Goal: Task Accomplishment & Management: Complete application form

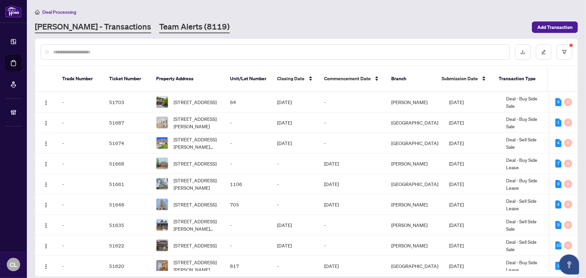
click at [159, 25] on link "Team Alerts (8119)" at bounding box center [194, 27] width 71 height 12
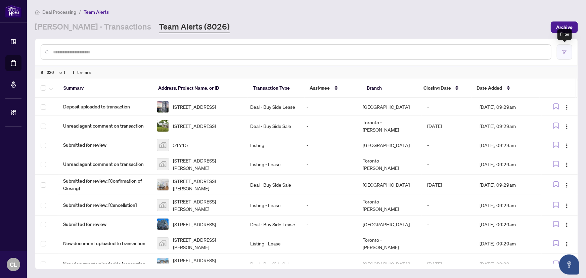
click at [568, 48] on button "button" at bounding box center [564, 51] width 15 height 15
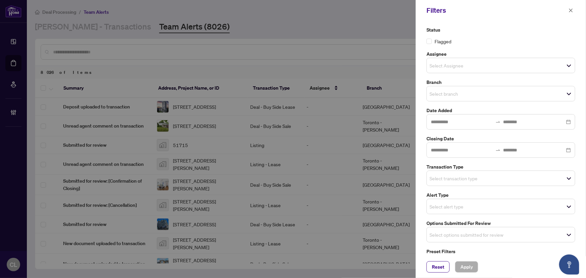
click at [437, 91] on input "search" at bounding box center [453, 94] width 47 height 8
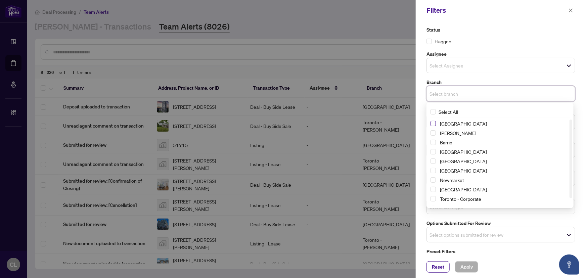
click at [433, 123] on span "Select Richmond Hill" at bounding box center [433, 123] width 5 height 5
click at [432, 134] on span "Select Vaughan" at bounding box center [433, 134] width 5 height 5
click at [434, 143] on span "Select Barrie" at bounding box center [433, 143] width 5 height 5
click at [434, 161] on span "Select Durham" at bounding box center [433, 162] width 5 height 5
click at [434, 189] on span "Select Ottawa" at bounding box center [433, 190] width 5 height 5
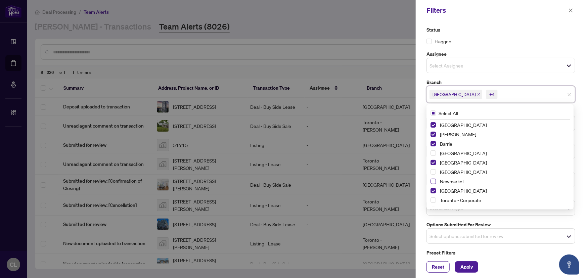
click at [434, 181] on span "Select Newmarket" at bounding box center [433, 181] width 5 height 5
click at [476, 266] on button "Apply" at bounding box center [466, 266] width 23 height 11
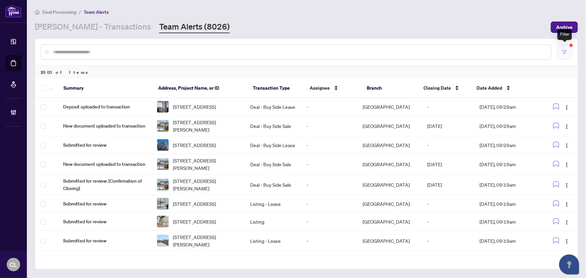
click at [564, 53] on icon "filter" at bounding box center [564, 52] width 5 height 5
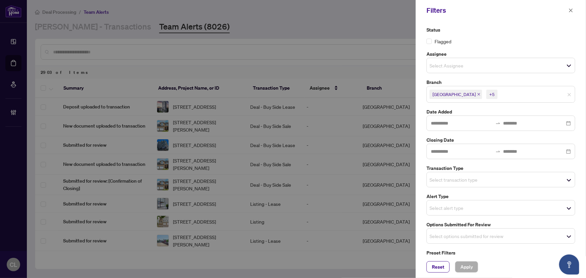
click at [478, 93] on icon "close" at bounding box center [479, 94] width 3 height 3
click at [456, 93] on input "search" at bounding box center [453, 94] width 47 height 8
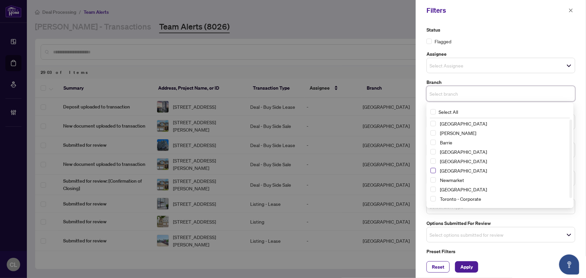
click at [434, 171] on span "Select Mississauga" at bounding box center [433, 170] width 5 height 5
click at [433, 152] on span "Select Burlington" at bounding box center [433, 153] width 5 height 5
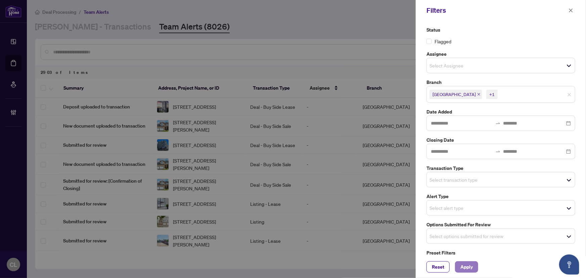
click at [461, 267] on span "Apply" at bounding box center [467, 267] width 12 height 11
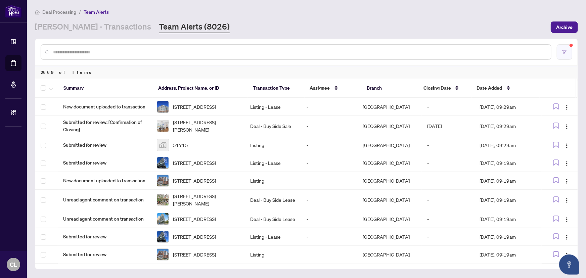
click at [559, 49] on button "button" at bounding box center [564, 51] width 15 height 15
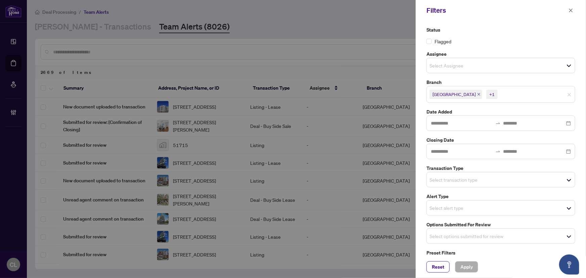
click at [567, 97] on span "[GEOGRAPHIC_DATA] +1" at bounding box center [501, 94] width 148 height 11
click at [542, 97] on span "Select branch" at bounding box center [501, 93] width 148 height 9
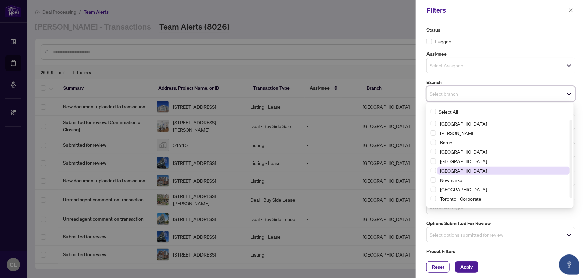
click at [464, 170] on span "[GEOGRAPHIC_DATA]" at bounding box center [463, 171] width 47 height 6
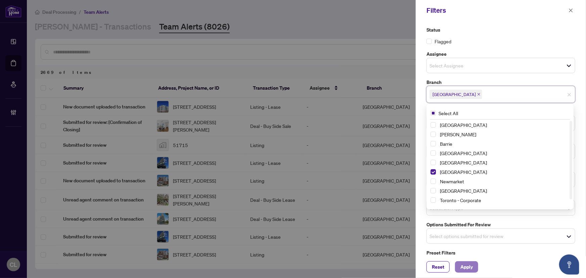
click at [464, 267] on span "Apply" at bounding box center [467, 267] width 12 height 11
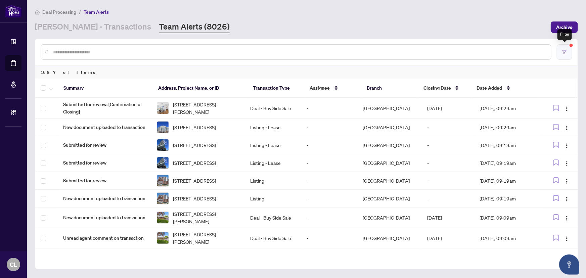
click at [563, 47] on button "button" at bounding box center [564, 51] width 15 height 15
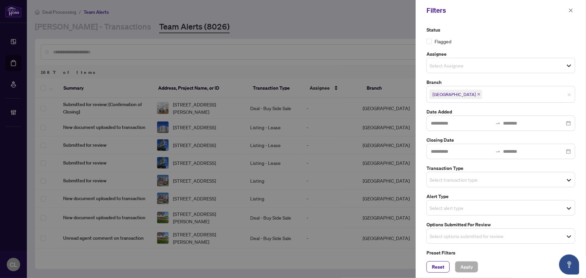
click at [477, 93] on icon "close" at bounding box center [478, 94] width 3 height 3
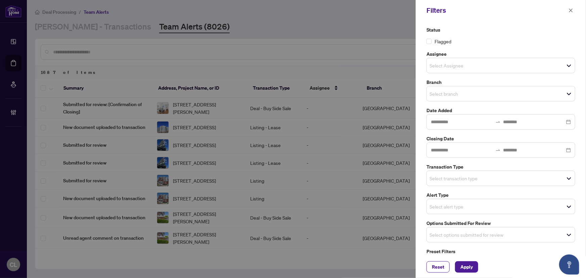
click at [460, 93] on input "search" at bounding box center [453, 94] width 47 height 8
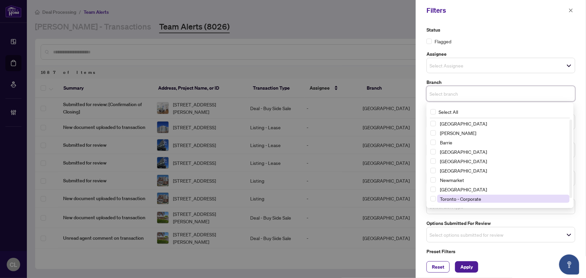
scroll to position [8, 0]
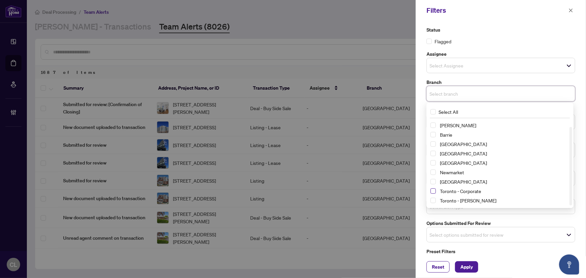
click at [433, 191] on span "Select Toronto - Corporate" at bounding box center [433, 190] width 5 height 5
click at [433, 200] on span "Select Toronto - Don Mills" at bounding box center [433, 201] width 5 height 5
click at [465, 264] on span "Apply" at bounding box center [467, 267] width 12 height 11
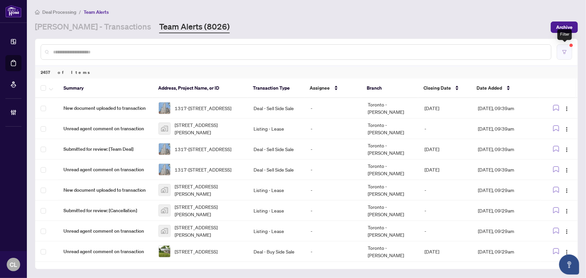
click at [564, 54] on button "button" at bounding box center [564, 51] width 15 height 15
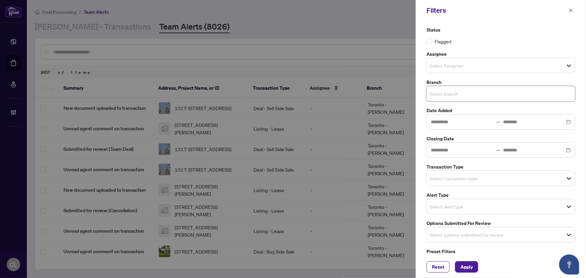
click at [449, 69] on input "search" at bounding box center [453, 65] width 47 height 8
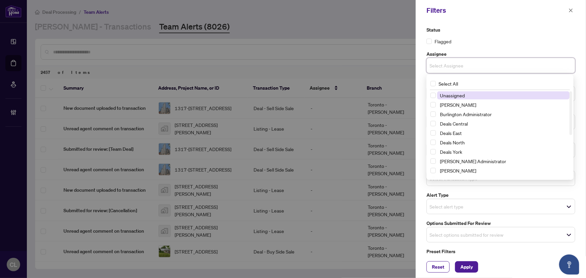
click at [371, 29] on div at bounding box center [293, 139] width 586 height 278
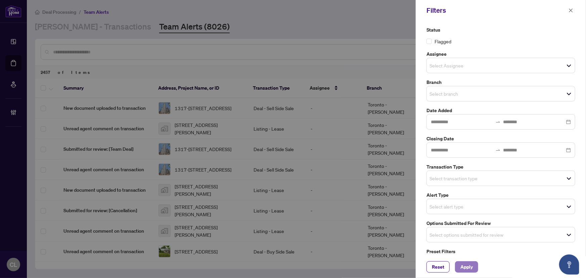
click at [470, 262] on span "Apply" at bounding box center [467, 267] width 12 height 11
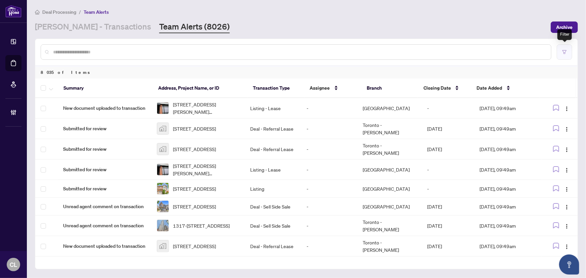
click at [562, 51] on button "button" at bounding box center [564, 51] width 15 height 15
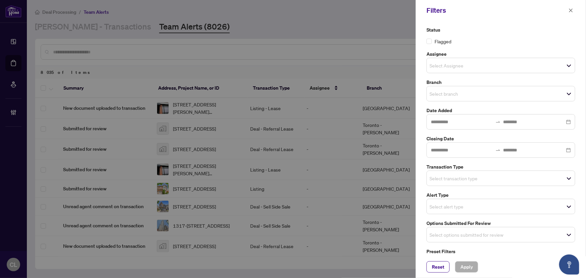
drag, startPoint x: 573, startPoint y: 9, endPoint x: 440, endPoint y: 22, distance: 134.0
click at [573, 9] on icon "close" at bounding box center [571, 10] width 5 height 5
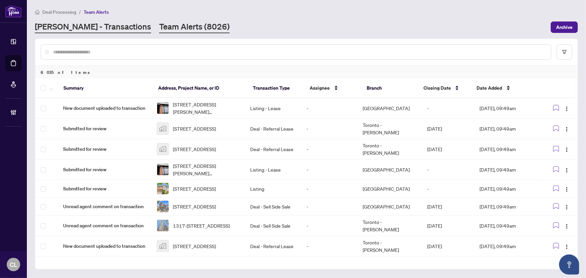
click at [73, 30] on link "[PERSON_NAME] - Transactions" at bounding box center [93, 27] width 116 height 12
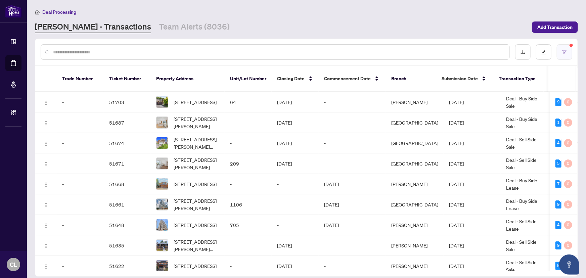
click at [562, 51] on icon "filter" at bounding box center [564, 52] width 5 height 5
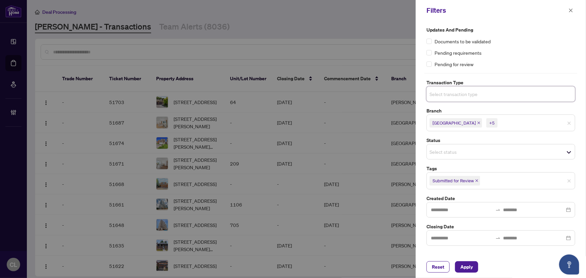
click at [453, 98] on span "Select transaction type" at bounding box center [501, 93] width 148 height 9
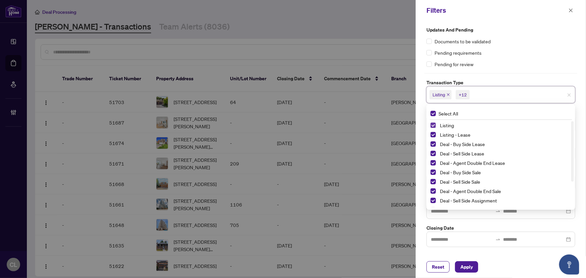
click at [435, 124] on span "Select Listing" at bounding box center [433, 125] width 5 height 5
click at [436, 134] on div "Listing - Lease" at bounding box center [501, 135] width 141 height 8
click at [433, 133] on span "Select Listing - Lease" at bounding box center [433, 134] width 5 height 5
click at [351, 25] on div at bounding box center [293, 139] width 586 height 278
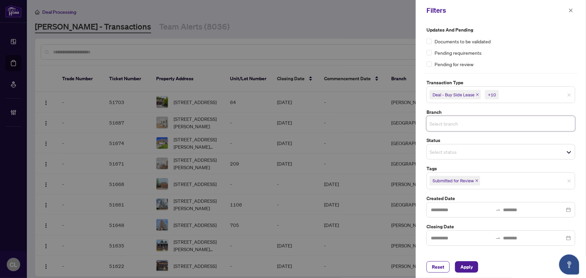
click at [438, 123] on input "search" at bounding box center [453, 124] width 47 height 8
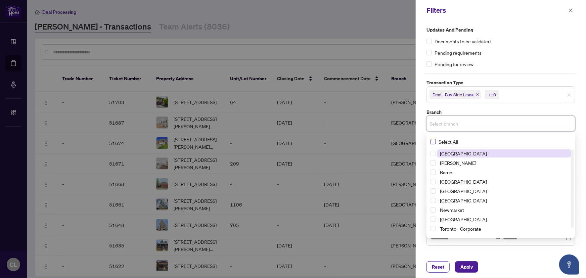
click at [446, 140] on span "Select All" at bounding box center [448, 141] width 25 height 7
click at [316, 30] on div at bounding box center [293, 139] width 586 height 278
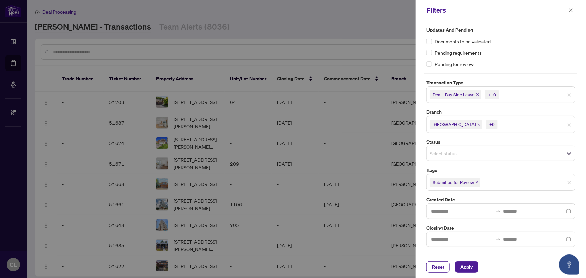
click at [568, 213] on div at bounding box center [501, 211] width 149 height 15
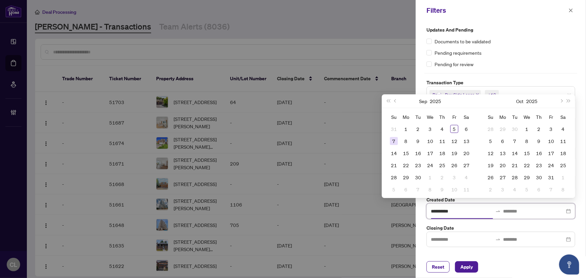
type input "**********"
click at [394, 102] on button "Previous month (PageUp)" at bounding box center [395, 100] width 7 height 13
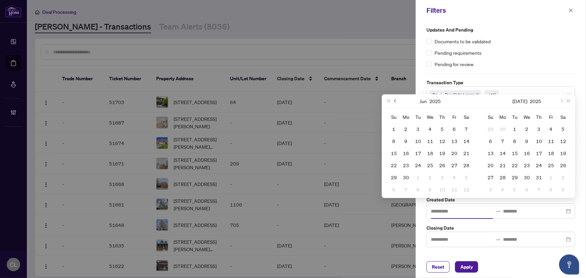
click at [394, 102] on button "Previous month (PageUp)" at bounding box center [395, 100] width 7 height 13
click at [372, 16] on div at bounding box center [293, 139] width 586 height 278
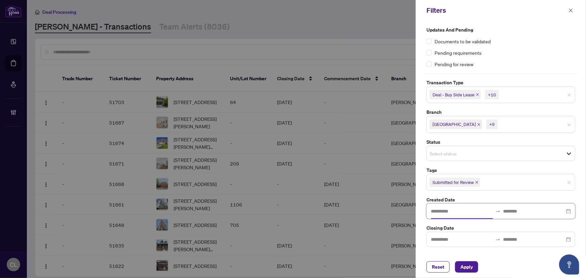
click at [444, 211] on input at bounding box center [462, 211] width 62 height 7
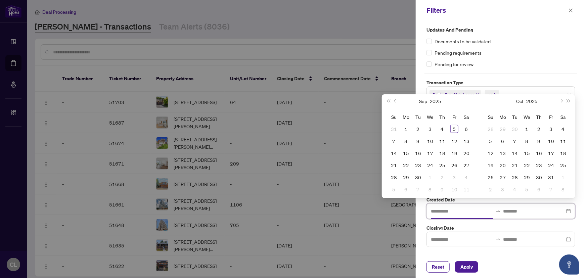
type input "**********"
click at [351, 29] on div at bounding box center [293, 139] width 586 height 278
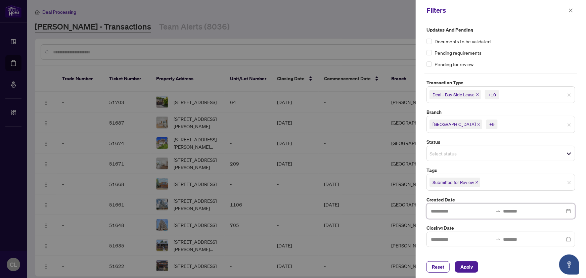
click at [458, 213] on input at bounding box center [462, 211] width 62 height 7
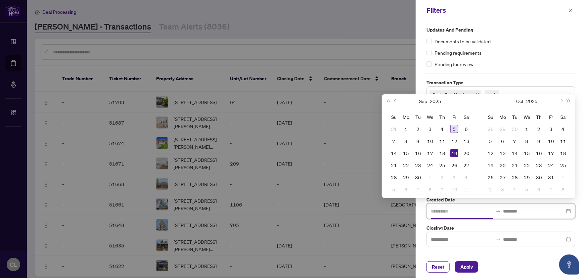
type input "**********"
click at [395, 101] on span "Previous month (PageUp)" at bounding box center [395, 100] width 3 height 3
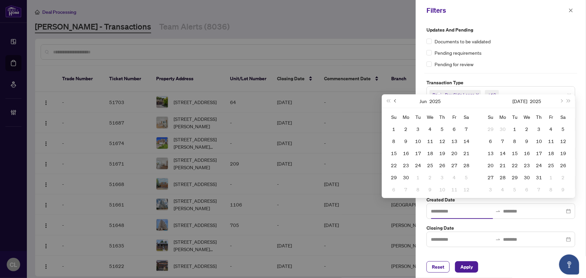
click at [395, 101] on span "Previous month (PageUp)" at bounding box center [395, 100] width 3 height 3
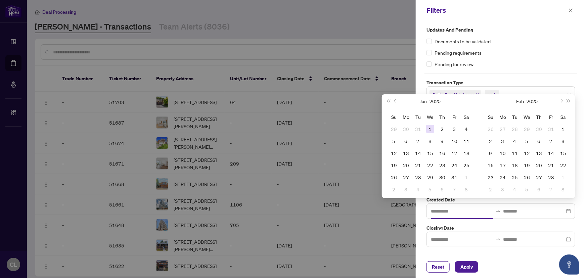
type input "**********"
click at [430, 128] on div "1" at bounding box center [430, 129] width 8 height 8
type input "**********"
click at [555, 209] on input at bounding box center [535, 211] width 62 height 7
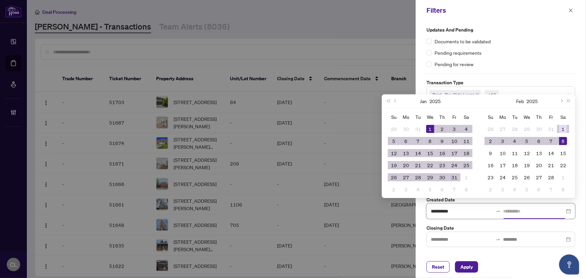
type input "**********"
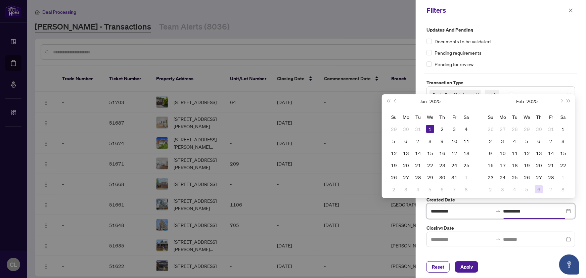
type input "**********"
click at [478, 226] on label "Closing Date" at bounding box center [501, 227] width 149 height 7
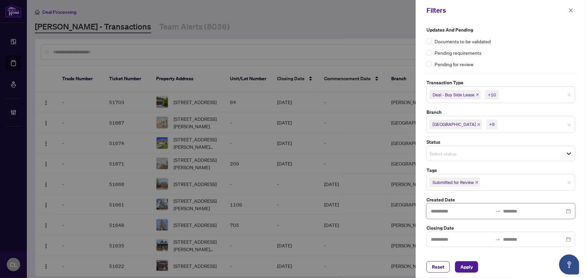
click at [468, 211] on input at bounding box center [462, 211] width 62 height 7
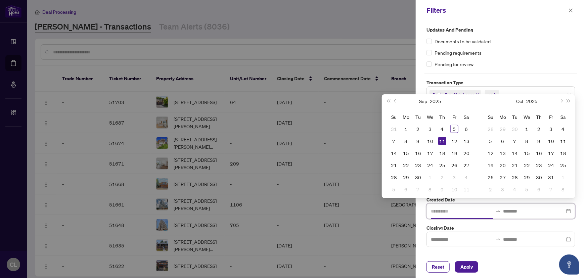
type input "**********"
click at [393, 101] on button "Previous month (PageUp)" at bounding box center [395, 100] width 7 height 13
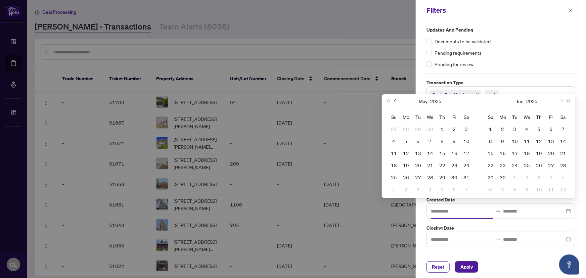
click at [393, 101] on button "Previous month (PageUp)" at bounding box center [395, 100] width 7 height 13
click at [396, 102] on span "Previous month (PageUp)" at bounding box center [395, 100] width 3 height 3
click at [396, 101] on span "Previous month (PageUp)" at bounding box center [395, 100] width 3 height 3
click at [395, 101] on span "Previous month (PageUp)" at bounding box center [395, 100] width 3 height 3
type input "**********"
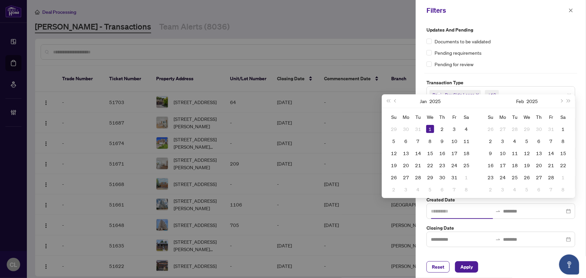
click at [433, 128] on div "1" at bounding box center [430, 129] width 8 height 8
click at [396, 54] on div at bounding box center [293, 139] width 586 height 278
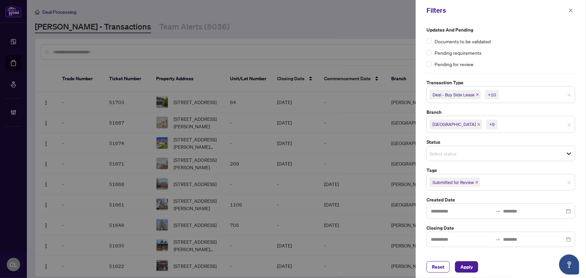
click at [457, 217] on div at bounding box center [501, 211] width 149 height 15
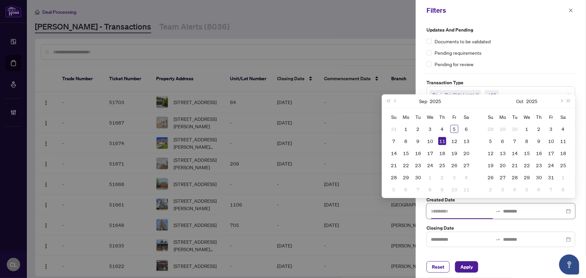
type input "**********"
click at [395, 101] on span "Previous month (PageUp)" at bounding box center [395, 100] width 3 height 3
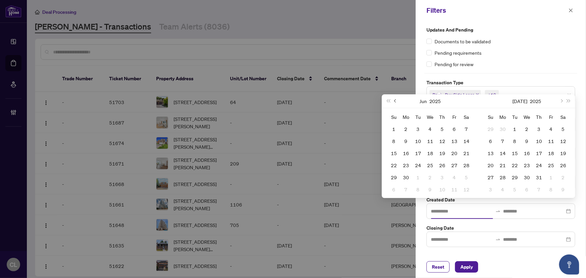
click at [395, 101] on span "Previous month (PageUp)" at bounding box center [395, 100] width 3 height 3
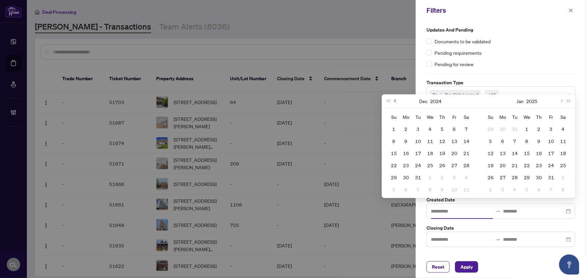
click at [395, 101] on span "Previous month (PageUp)" at bounding box center [395, 100] width 3 height 3
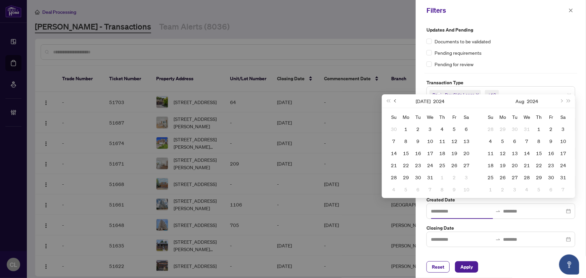
click at [396, 101] on span "Previous month (PageUp)" at bounding box center [395, 100] width 3 height 3
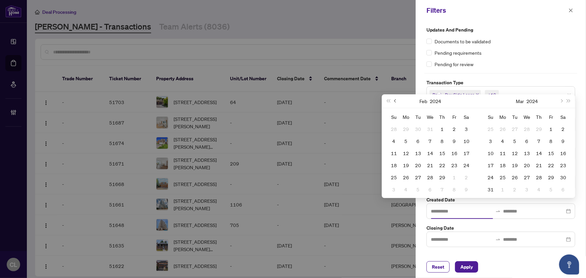
click at [396, 101] on span "Previous month (PageUp)" at bounding box center [395, 100] width 3 height 3
click at [567, 101] on span "Next year (Control + right)" at bounding box center [568, 100] width 3 height 3
type input "**********"
click at [430, 128] on div "1" at bounding box center [430, 129] width 8 height 8
type input "**********"
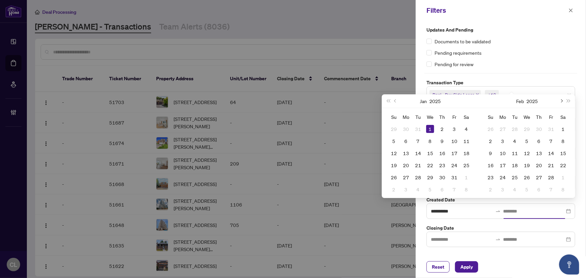
click at [562, 101] on span "Next month (PageDown)" at bounding box center [561, 100] width 3 height 3
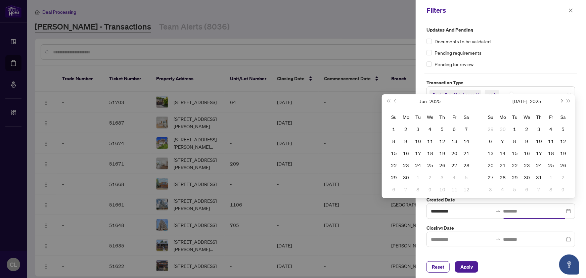
click at [562, 101] on span "Next month (PageDown)" at bounding box center [561, 100] width 3 height 3
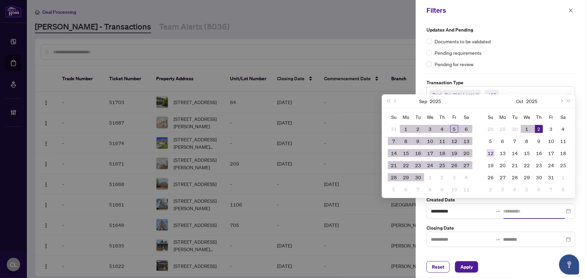
type input "**********"
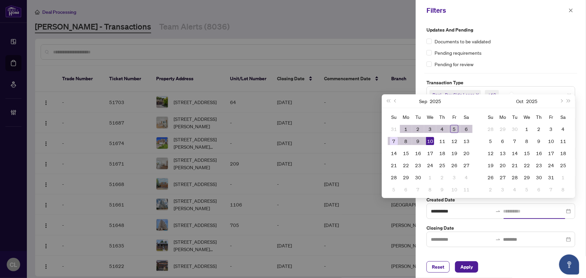
type input "**********"
click at [395, 142] on div "7" at bounding box center [394, 141] width 8 height 8
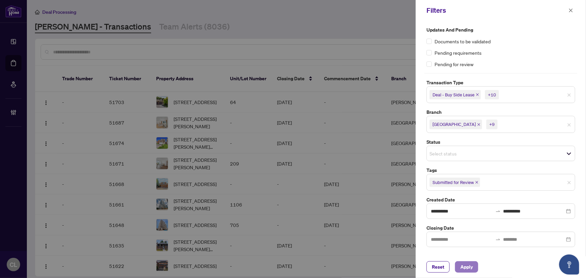
click at [470, 266] on span "Apply" at bounding box center [467, 267] width 12 height 11
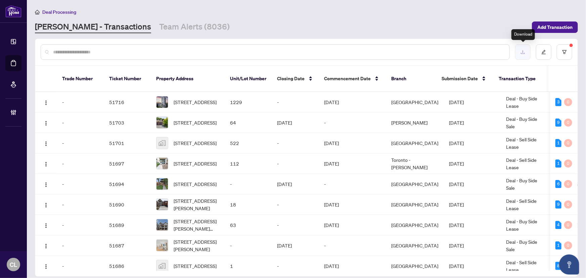
click at [520, 51] on button "button" at bounding box center [522, 51] width 15 height 15
click at [568, 51] on button "button" at bounding box center [564, 51] width 15 height 15
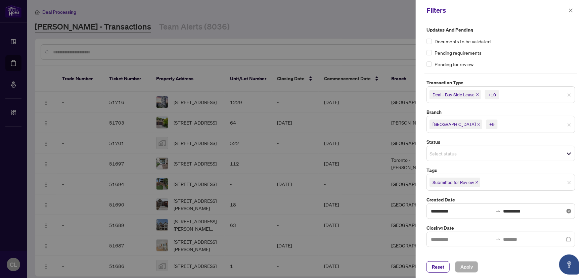
click at [569, 210] on icon "close-circle" at bounding box center [569, 211] width 5 height 5
click at [470, 267] on span "Apply" at bounding box center [467, 267] width 12 height 11
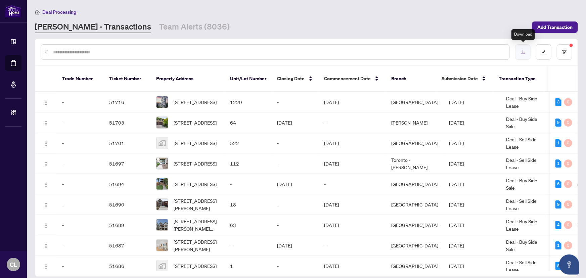
click at [526, 50] on button "button" at bounding box center [522, 51] width 15 height 15
